Goal: Transaction & Acquisition: Purchase product/service

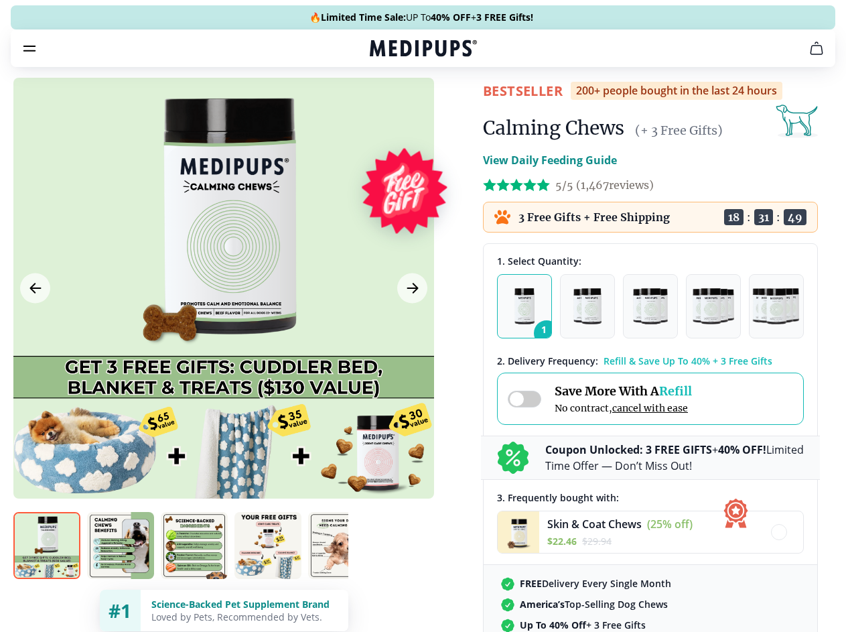
click at [385, 107] on span "Supplements" at bounding box center [418, 113] width 67 height 13
click at [454, 106] on icon "button" at bounding box center [462, 114] width 16 height 16
click at [809, 56] on icon "cart" at bounding box center [817, 48] width 16 height 16
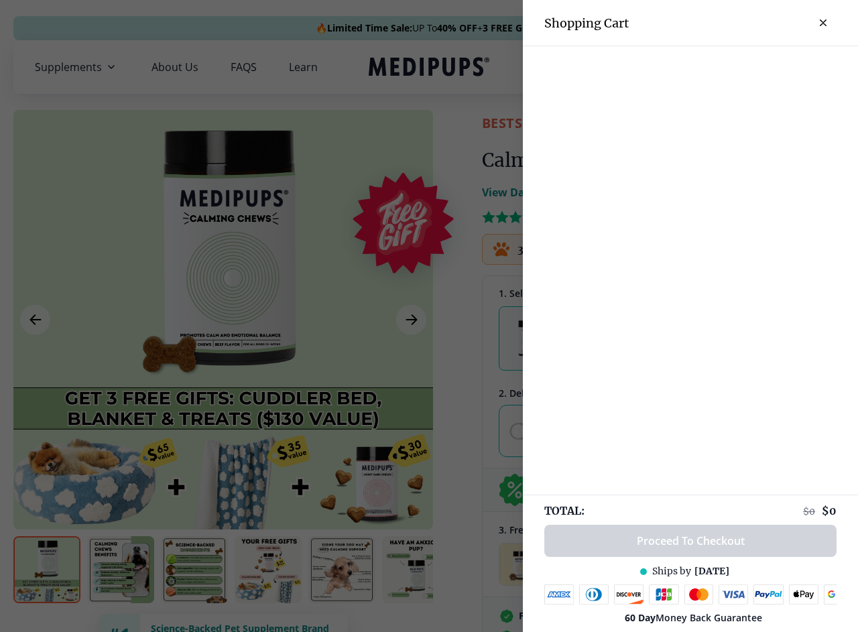
click at [651, 67] on div at bounding box center [690, 57] width 335 height 22
click at [756, 67] on div at bounding box center [690, 57] width 335 height 22
click at [801, 67] on div at bounding box center [690, 57] width 335 height 22
click at [223, 320] on div at bounding box center [429, 316] width 858 height 632
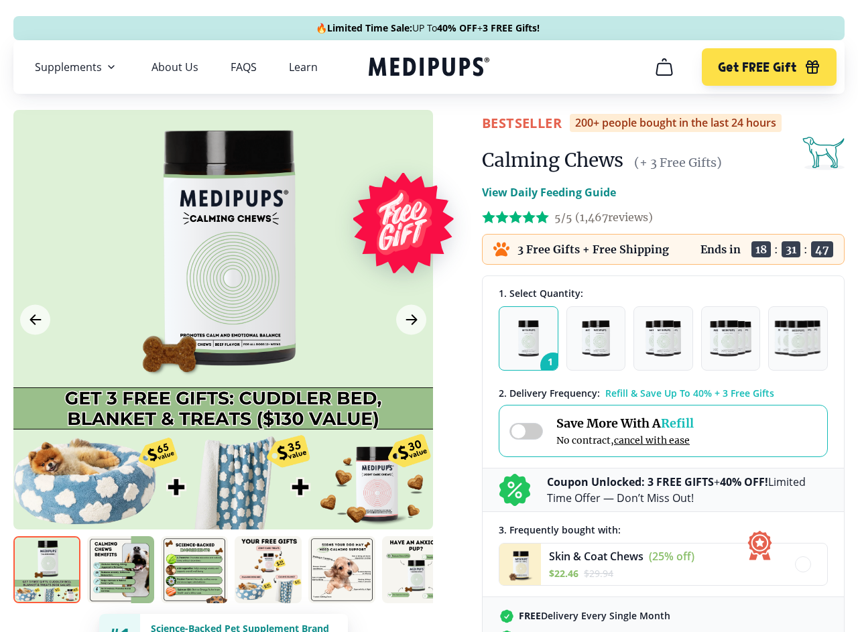
click at [35, 320] on icon "Previous Image" at bounding box center [35, 319] width 10 height 9
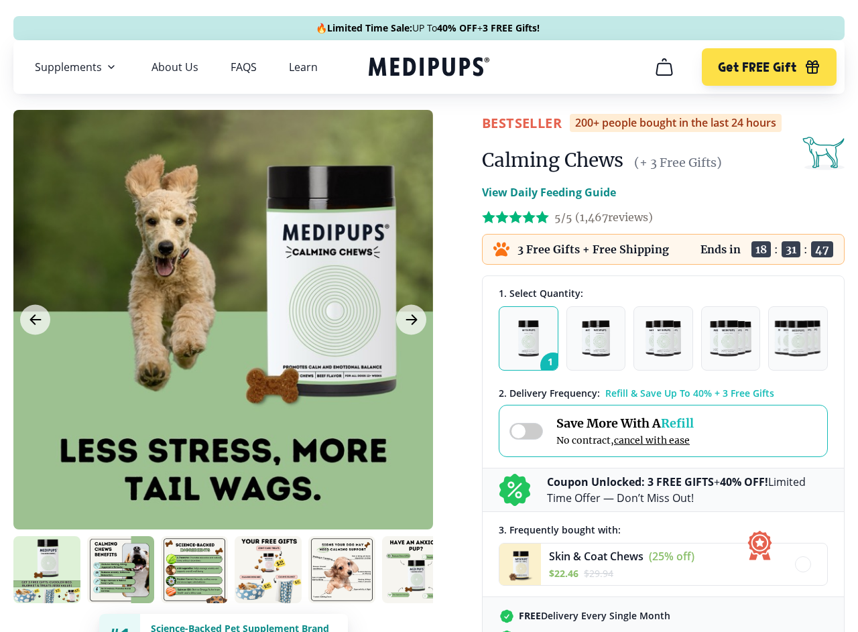
click at [411, 320] on icon "Next Image" at bounding box center [411, 319] width 10 height 9
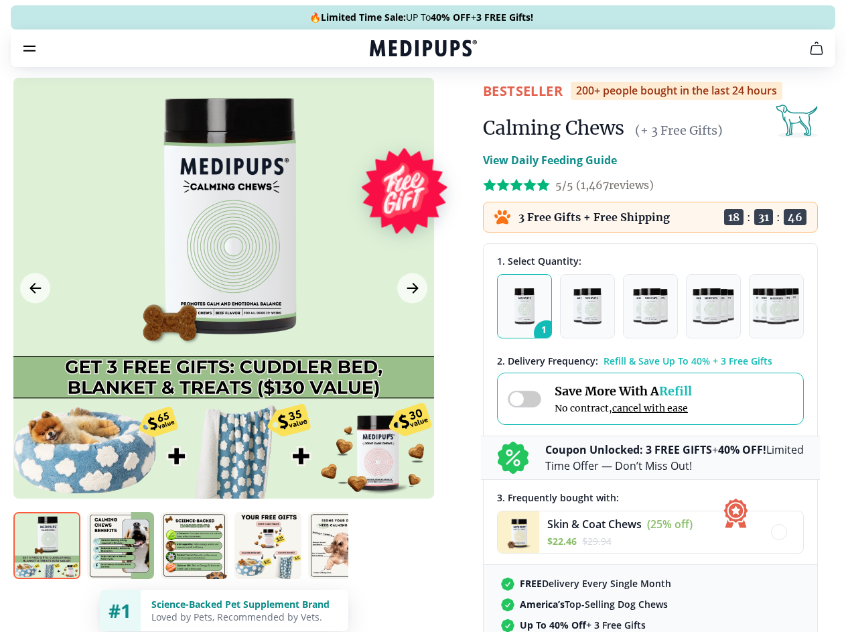
click at [47, 570] on img at bounding box center [46, 545] width 67 height 67
